Goal: Transaction & Acquisition: Purchase product/service

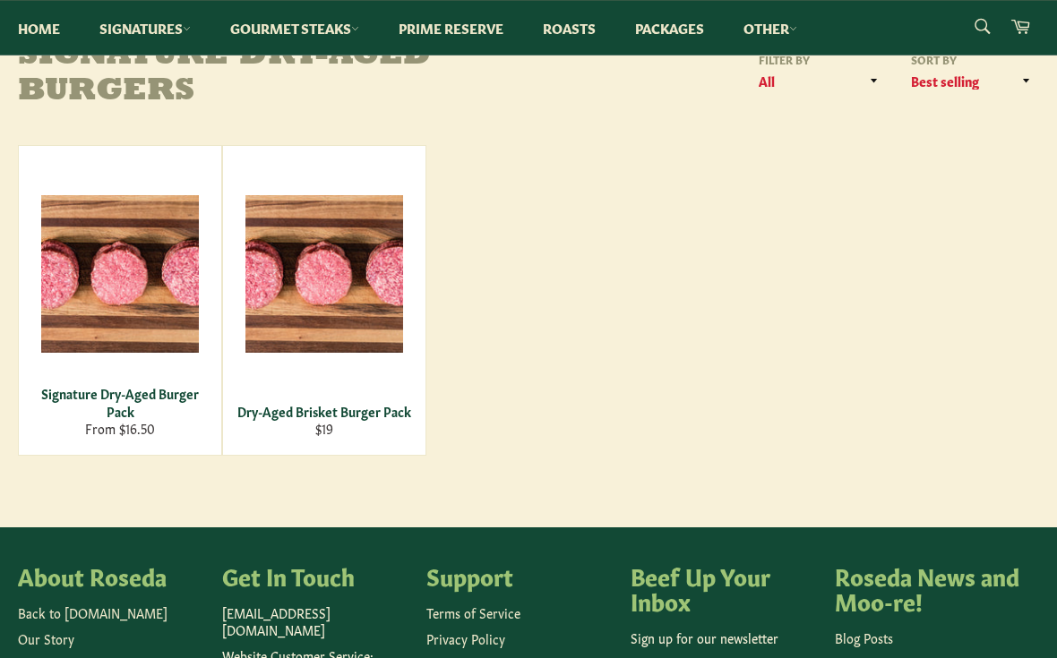
scroll to position [230, 0]
click at [163, 288] on span "View" at bounding box center [120, 303] width 115 height 46
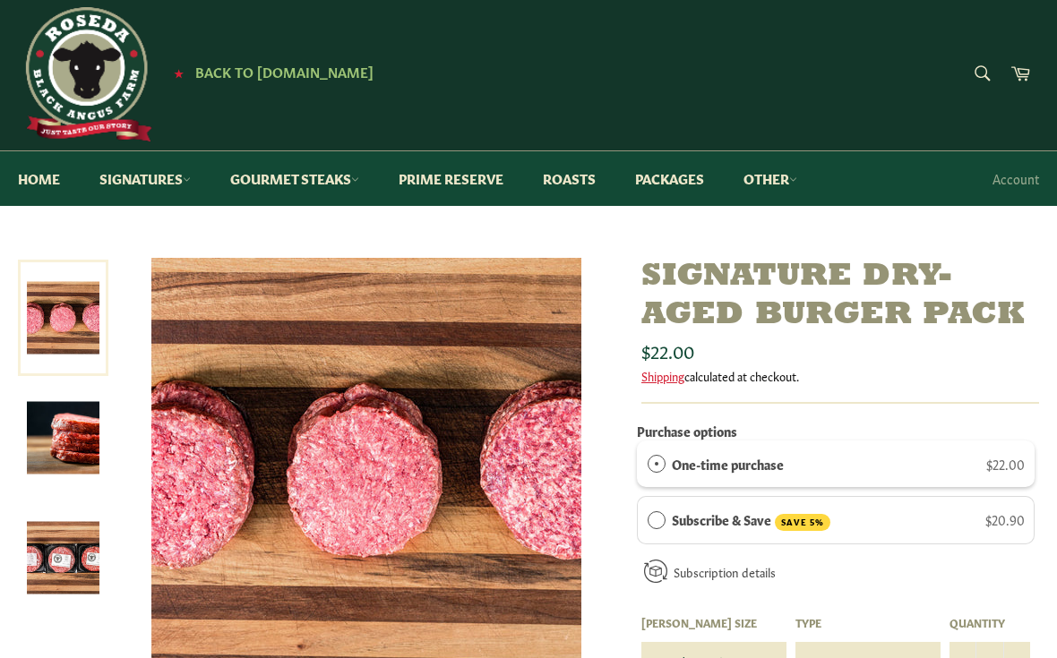
scroll to position [10, 0]
click at [683, 170] on link "Packages" at bounding box center [669, 179] width 105 height 55
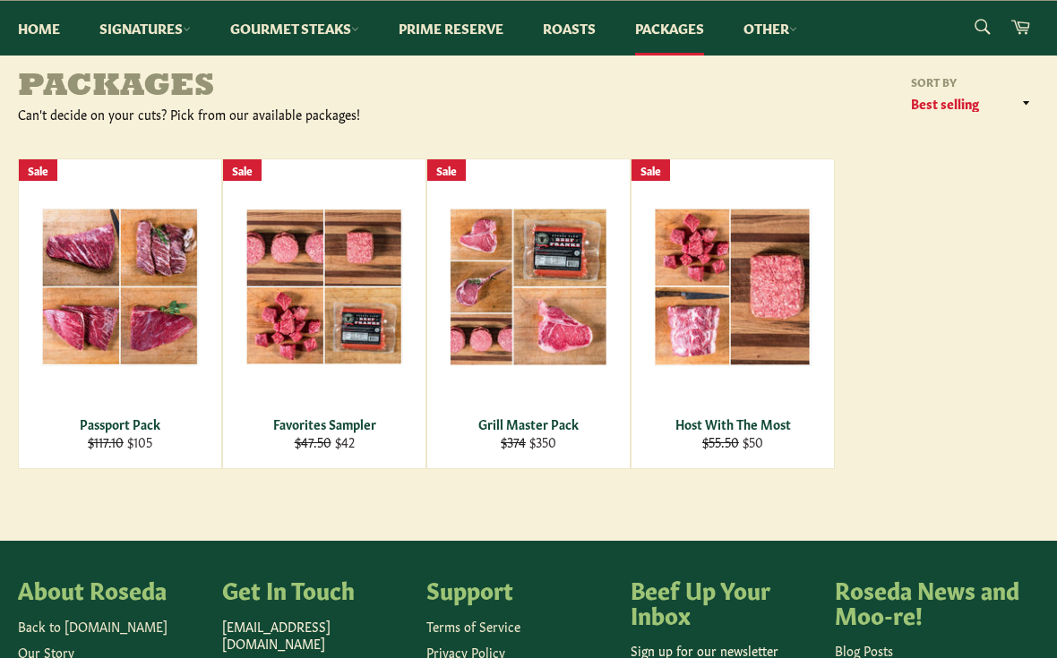
scroll to position [198, 0]
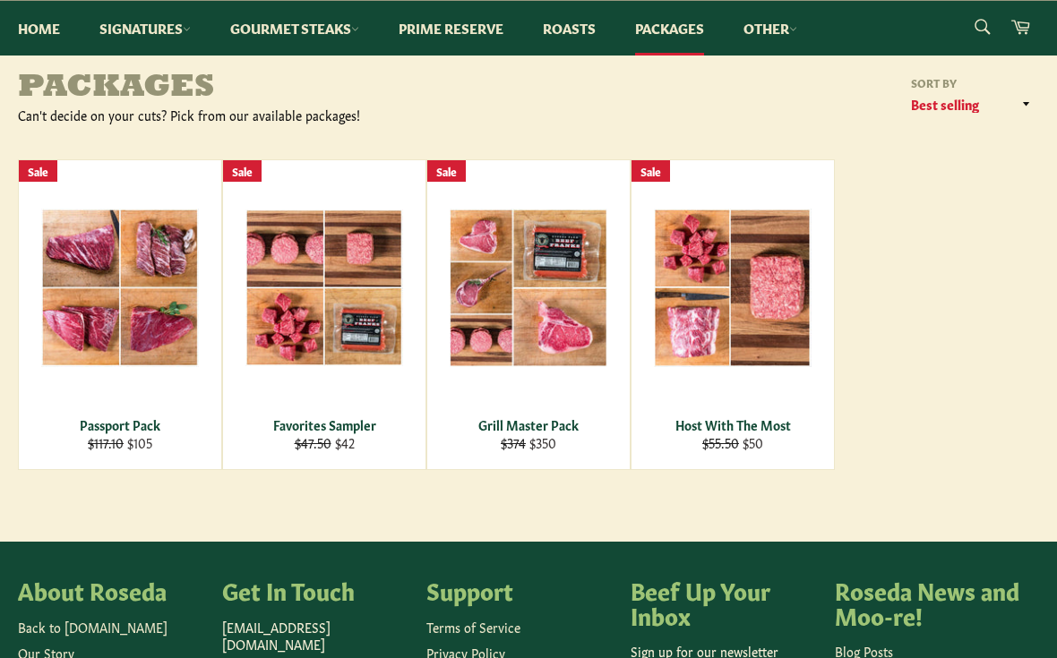
click at [342, 294] on span "View" at bounding box center [324, 317] width 115 height 46
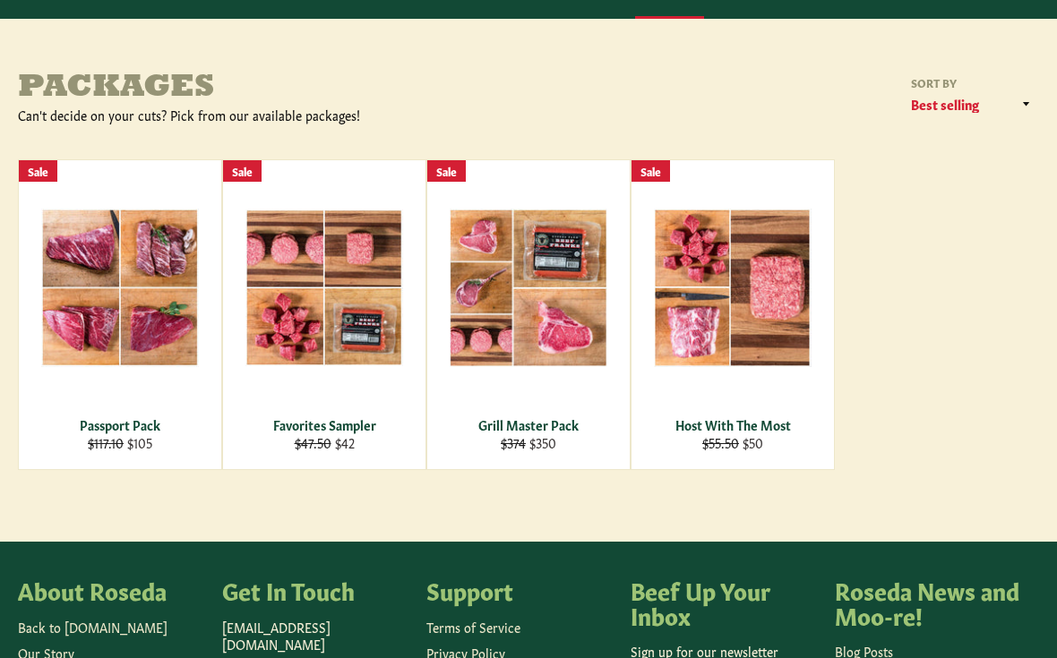
scroll to position [231, 0]
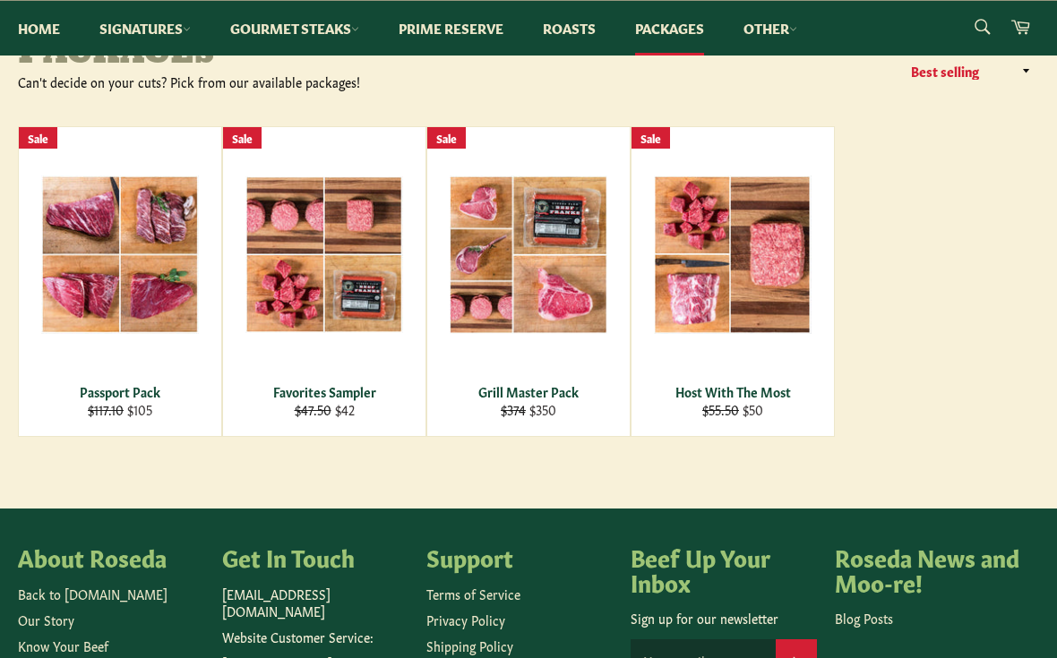
click at [187, 30] on icon at bounding box center [187, 29] width 8 height 8
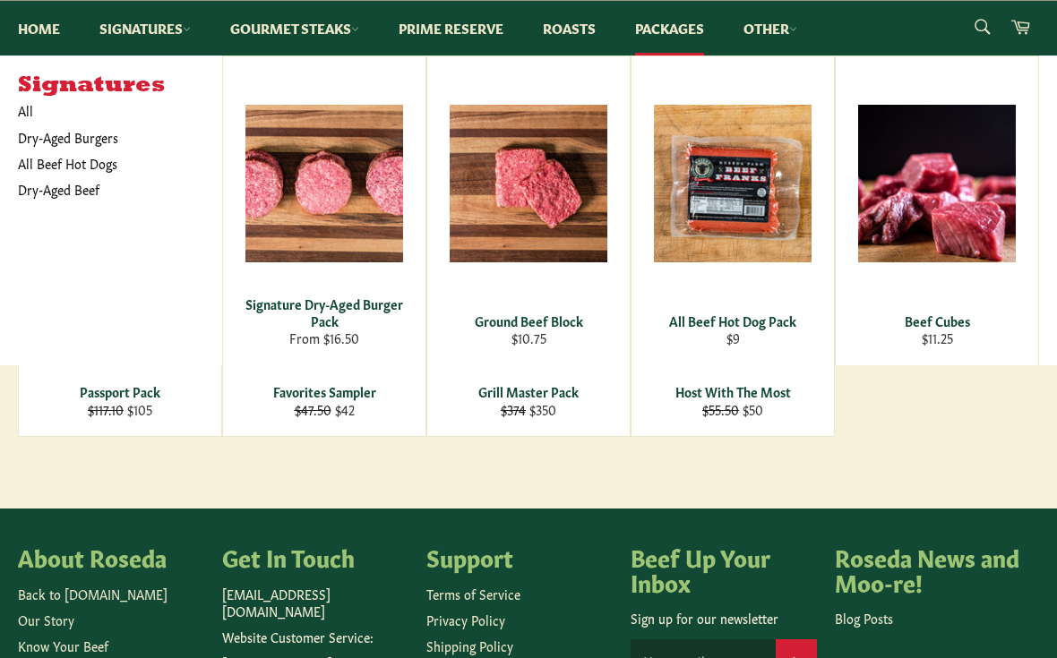
click at [537, 190] on span "View" at bounding box center [528, 213] width 115 height 46
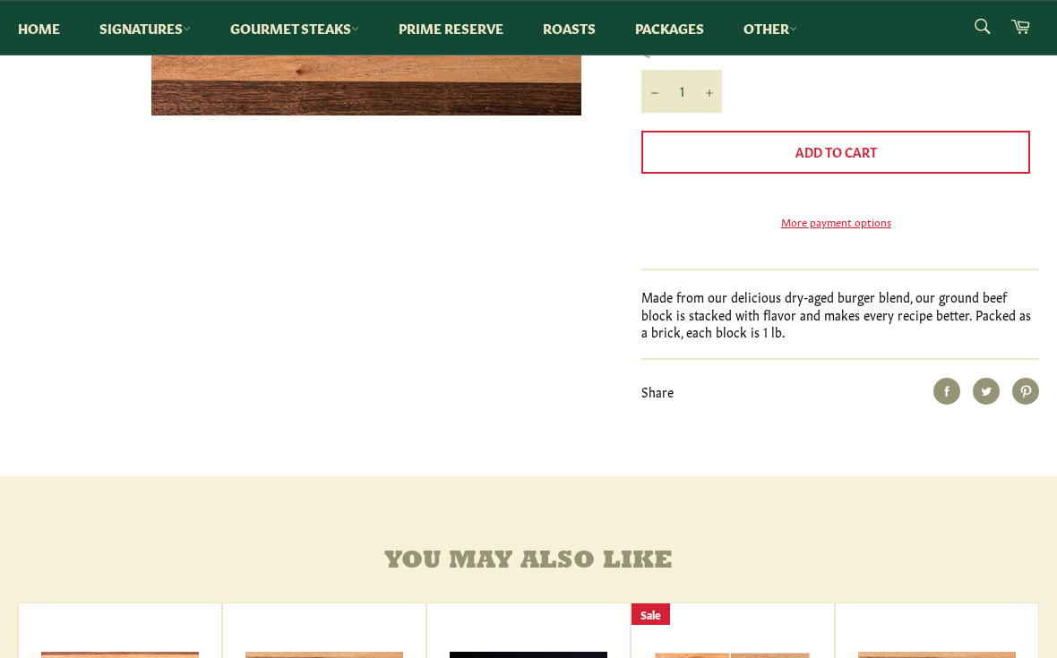
scroll to position [584, 0]
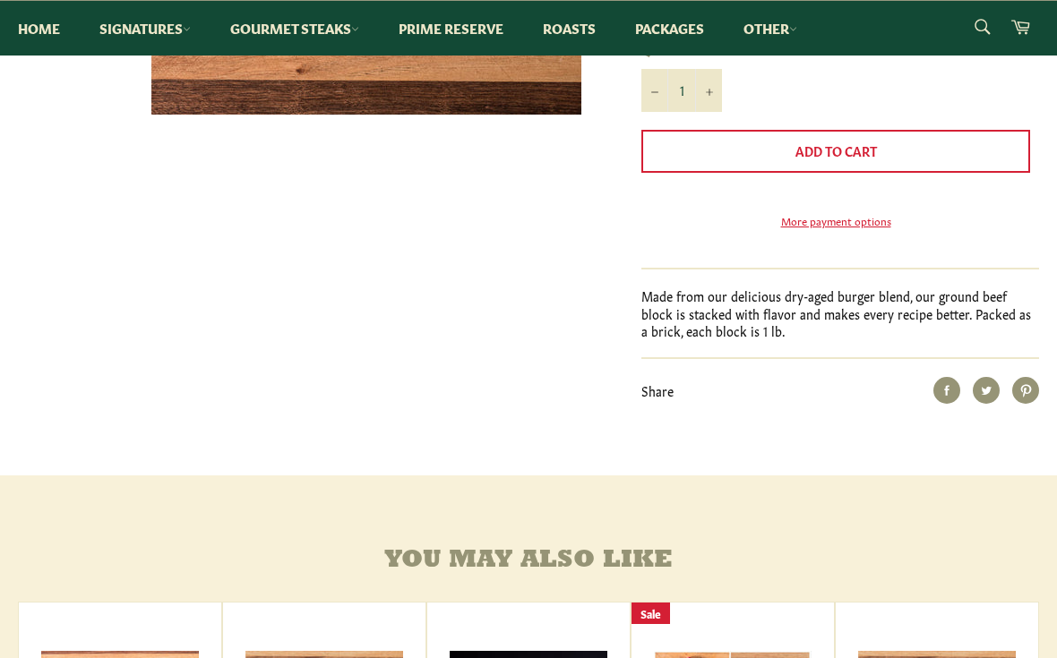
click at [900, 404] on div "Share on Facebook Tweet on Twitter" at bounding box center [906, 390] width 265 height 27
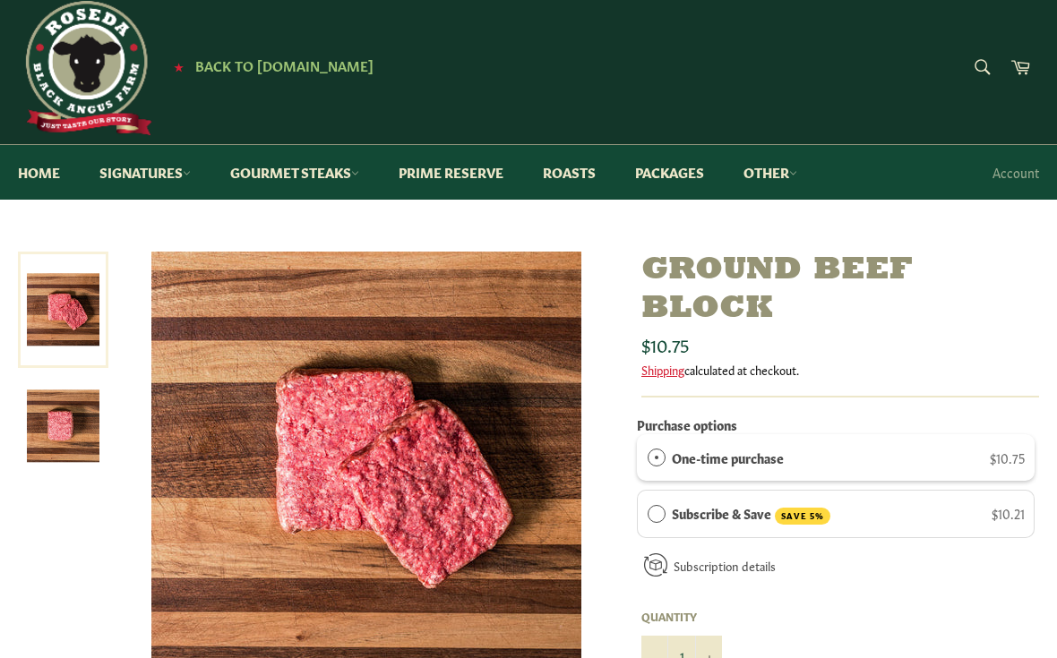
scroll to position [0, 0]
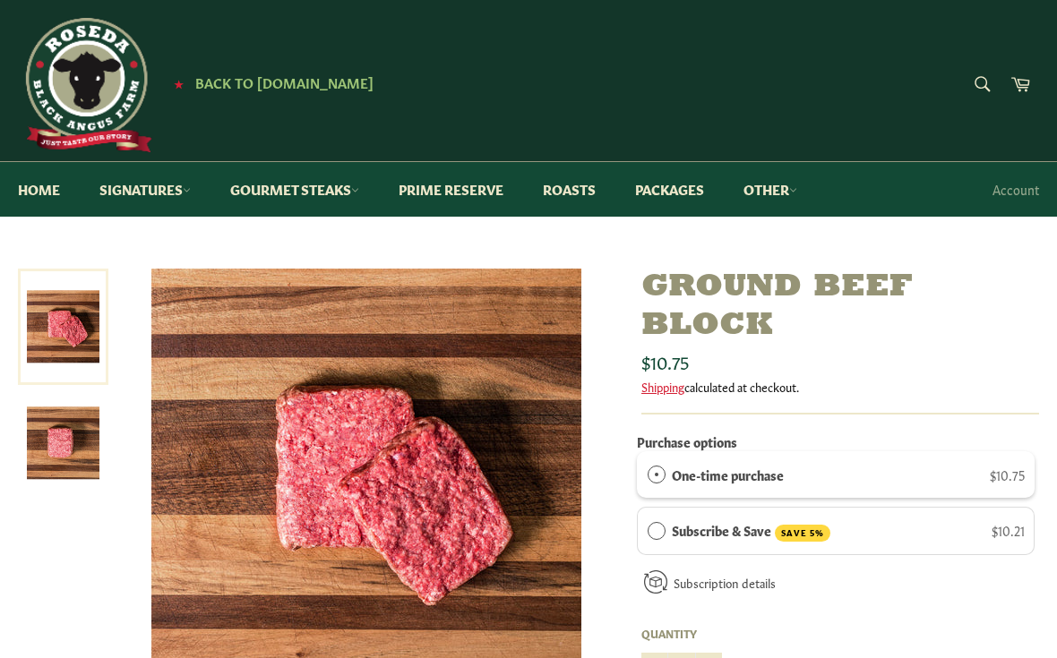
click at [794, 189] on link "Other" at bounding box center [771, 189] width 90 height 55
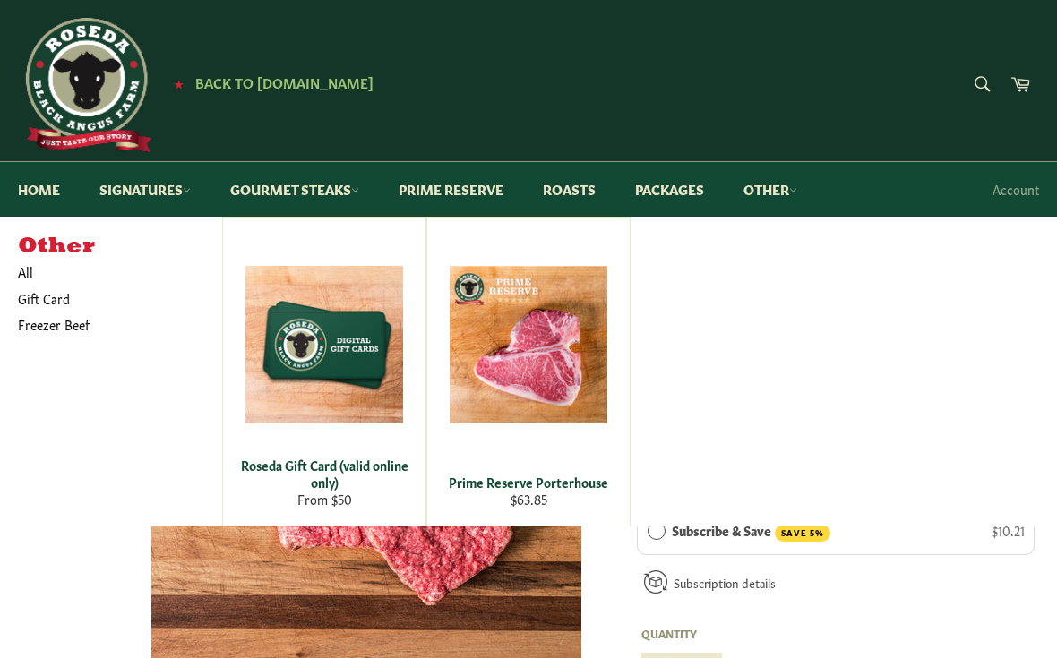
click at [40, 194] on link "Home" at bounding box center [39, 189] width 78 height 55
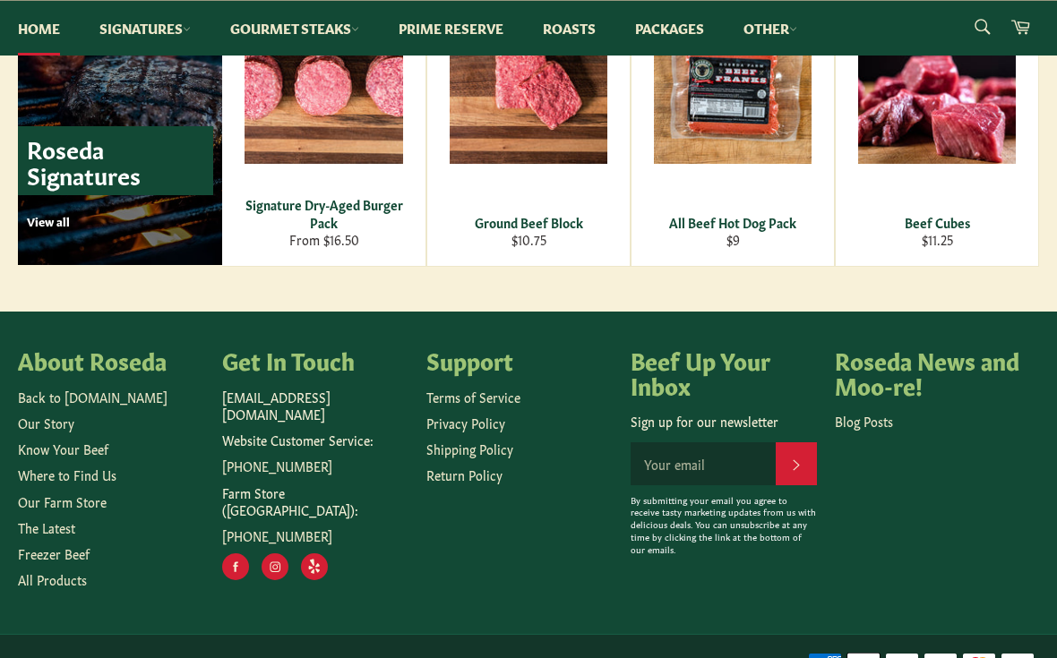
scroll to position [2617, 0]
